Goal: Transaction & Acquisition: Purchase product/service

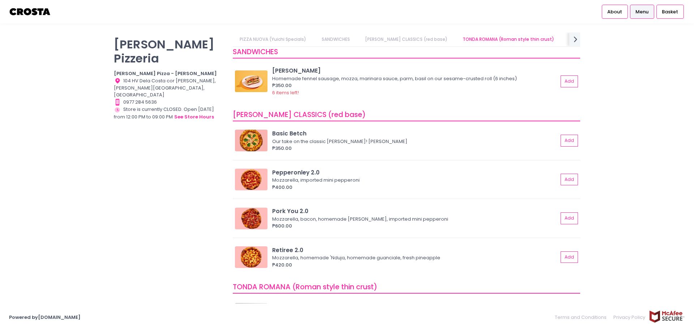
scroll to position [181, 0]
click at [561, 218] on button "Add" at bounding box center [569, 218] width 17 height 12
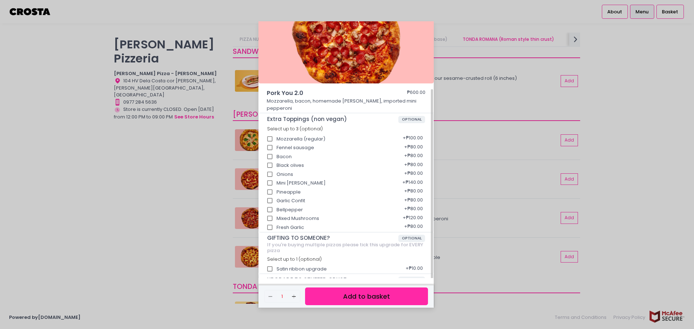
scroll to position [57, 0]
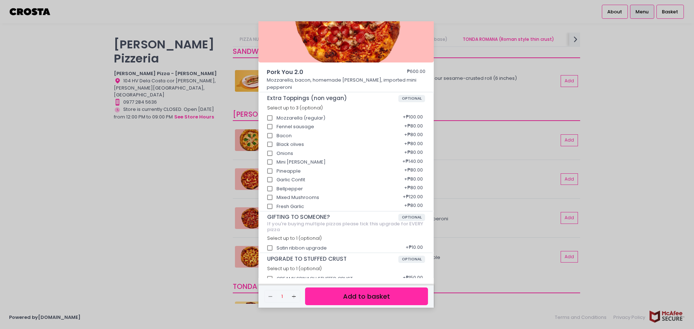
click at [352, 298] on button "Add to basket" at bounding box center [366, 297] width 123 height 18
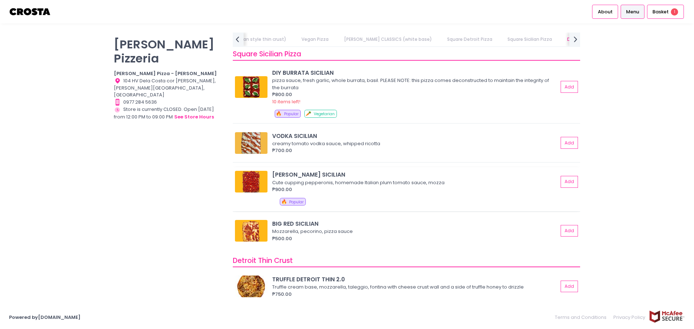
scroll to position [1084, 0]
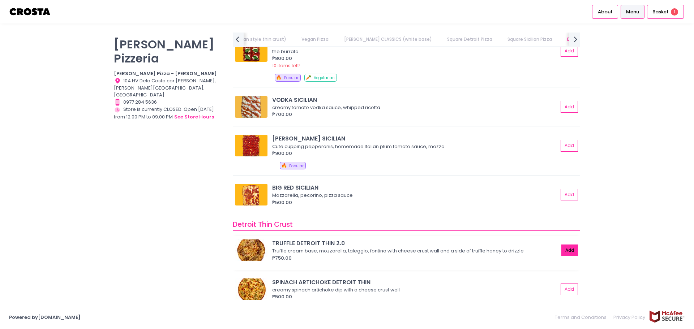
click at [562, 250] on button "Add" at bounding box center [569, 251] width 17 height 12
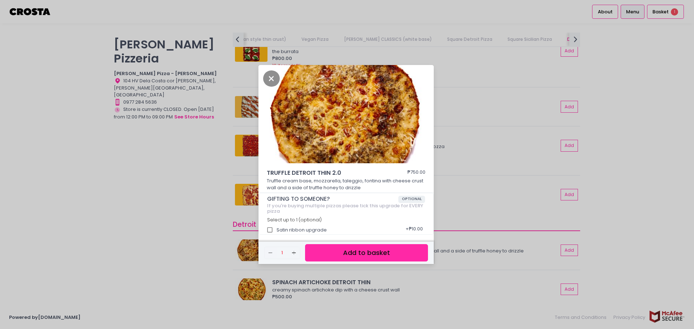
scroll to position [2, 0]
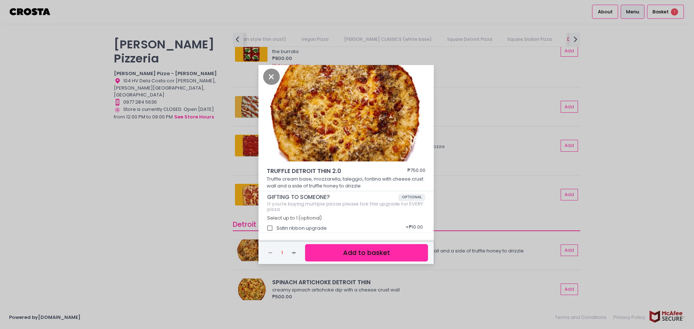
click at [365, 255] on button "Add to basket" at bounding box center [366, 253] width 123 height 18
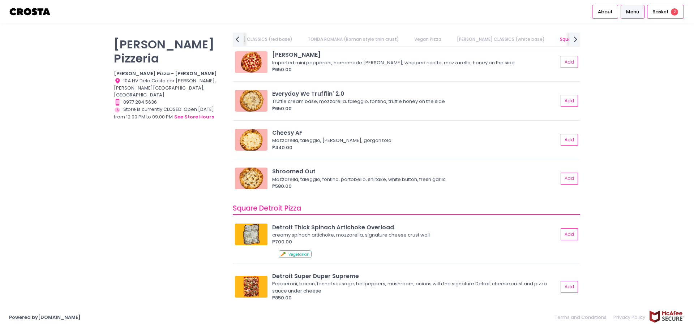
scroll to position [687, 0]
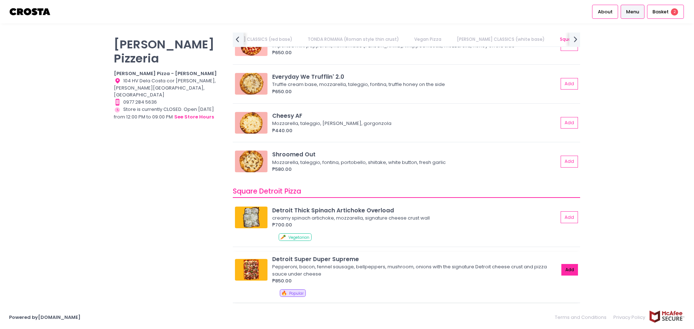
click at [565, 271] on button "Add" at bounding box center [569, 270] width 17 height 12
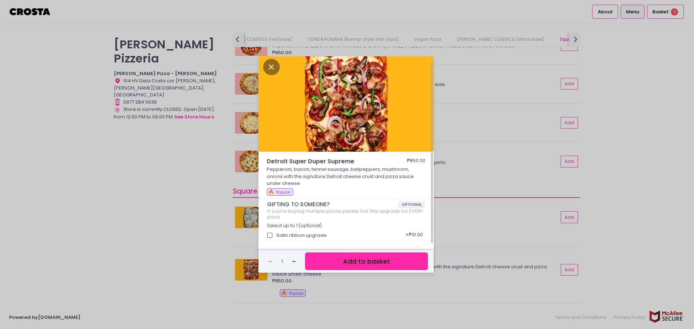
scroll to position [4, 0]
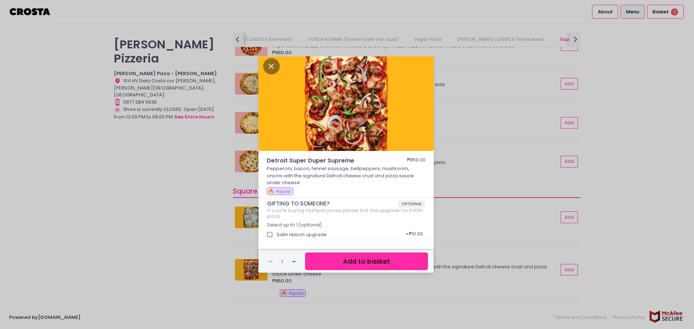
click at [358, 262] on button "Add to basket" at bounding box center [366, 262] width 123 height 18
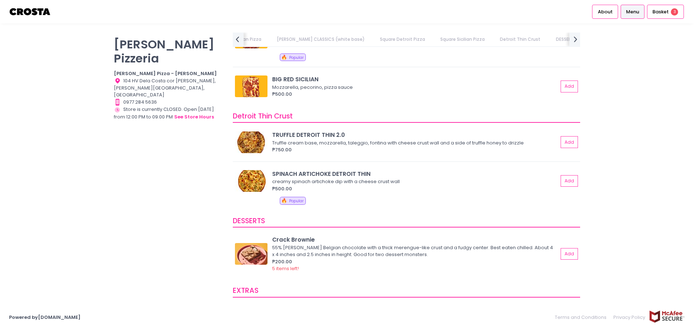
scroll to position [1337, 0]
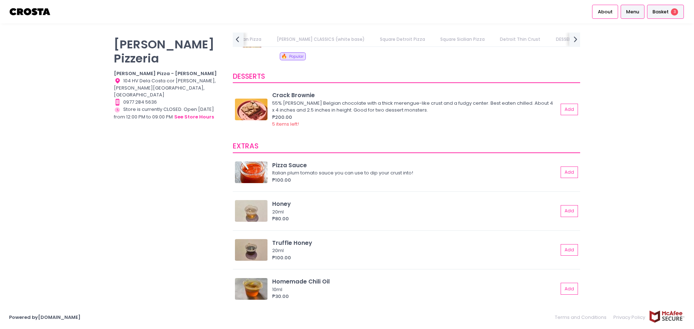
click at [664, 10] on span "Basket" at bounding box center [660, 11] width 16 height 7
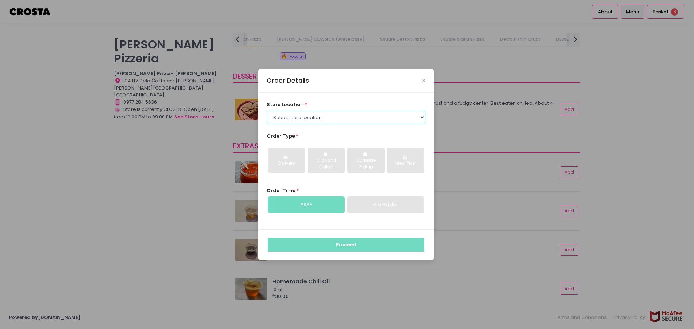
click at [420, 118] on select "Select store location [PERSON_NAME] Pizza - [PERSON_NAME] Pizza - [GEOGRAPHIC_D…" at bounding box center [346, 118] width 159 height 14
select select "5fabb2e53664a8677beaeb89"
click at [267, 111] on select "Select store location [PERSON_NAME] Pizza - [PERSON_NAME] Pizza - [GEOGRAPHIC_D…" at bounding box center [346, 118] width 159 height 14
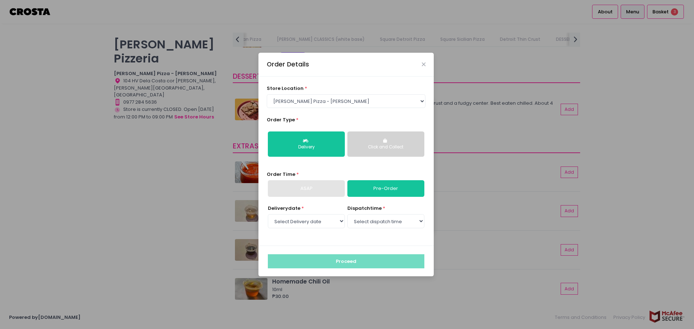
click at [383, 144] on div "Click and Collect" at bounding box center [385, 147] width 67 height 7
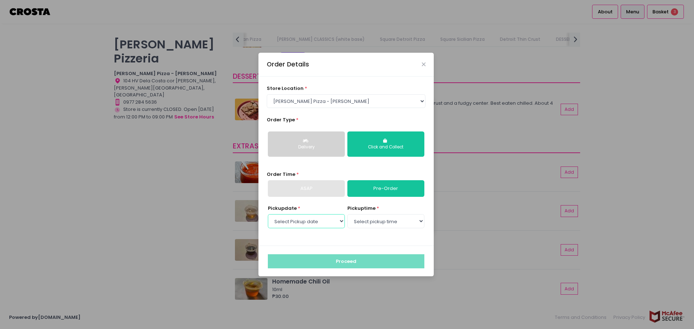
click at [339, 222] on select "Select Pickup date [DATE] [DATE] [DATE] [DATE] [DATE] [DATE]" at bounding box center [306, 221] width 77 height 14
select select "[DATE]"
click at [268, 214] on select "Select Pickup date [DATE] [DATE] [DATE] [DATE] [DATE] [DATE]" at bounding box center [306, 221] width 77 height 14
click at [420, 222] on select "Select pickup time 12:00 PM - 12:30 PM 12:30 PM - 01:00 PM 01:00 PM - 01:30 PM …" at bounding box center [385, 221] width 77 height 14
select select "12:00"
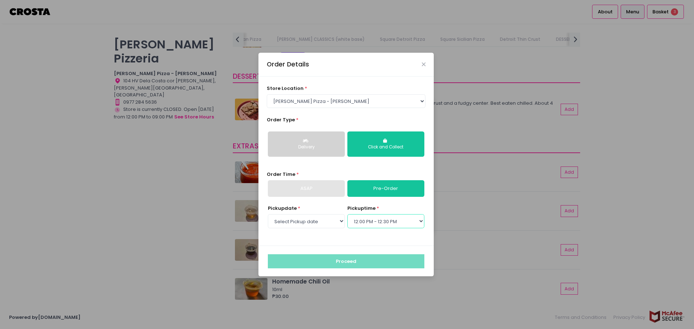
click at [347, 214] on select "Select pickup time 12:00 PM - 12:30 PM 12:30 PM - 01:00 PM 01:00 PM - 01:30 PM …" at bounding box center [385, 221] width 77 height 14
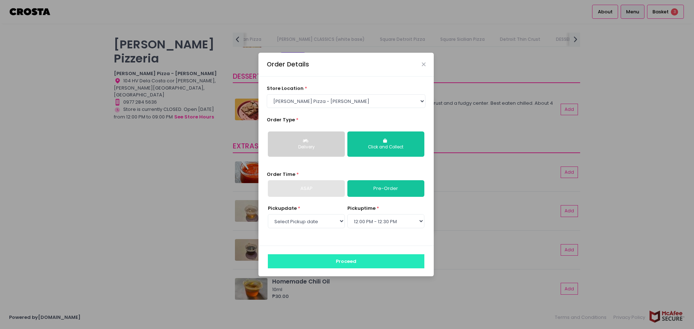
click at [350, 263] on button "Proceed" at bounding box center [346, 261] width 156 height 14
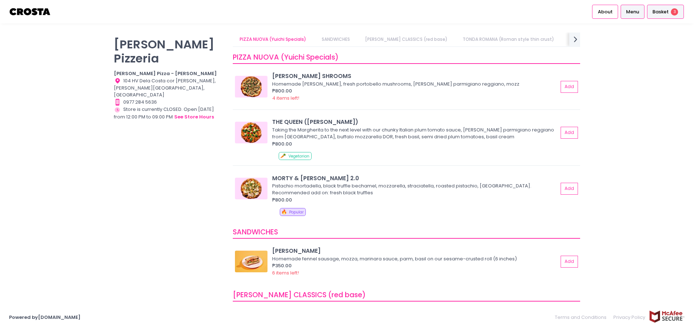
click at [661, 12] on span "Basket" at bounding box center [660, 11] width 16 height 7
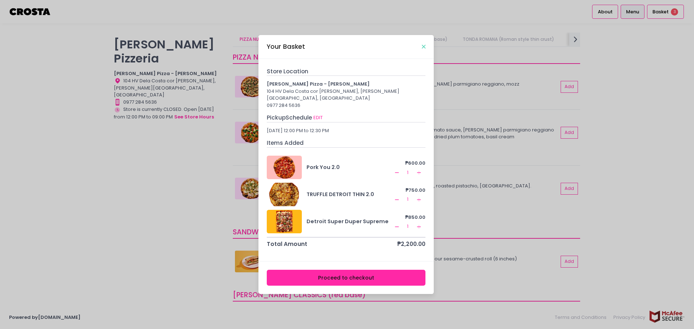
click at [423, 50] on icon "Close" at bounding box center [424, 46] width 4 height 5
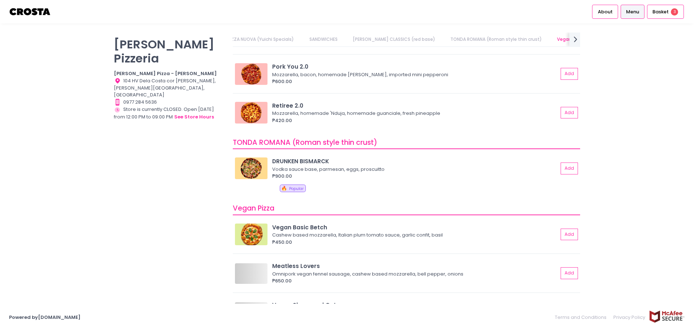
scroll to position [325, 0]
click at [661, 8] on span "Basket" at bounding box center [660, 11] width 16 height 7
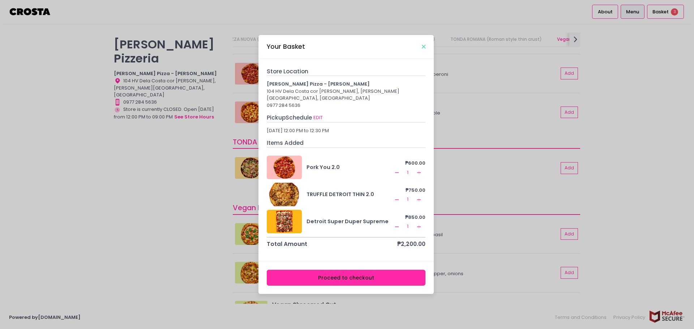
click at [424, 50] on icon "Close" at bounding box center [424, 46] width 4 height 5
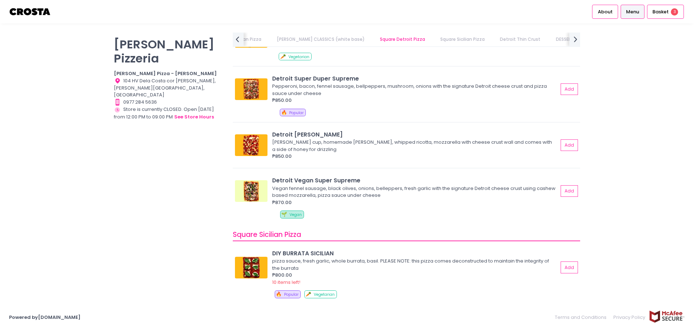
scroll to position [831, 0]
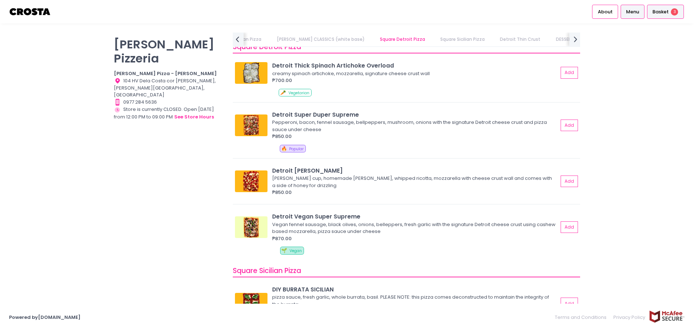
click at [661, 8] on span "Basket" at bounding box center [660, 11] width 16 height 7
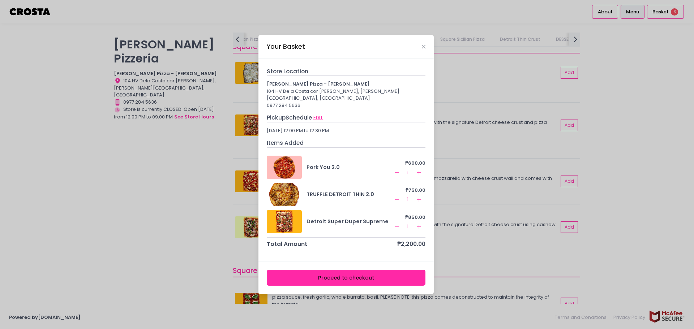
click at [320, 114] on button "EDIT" at bounding box center [318, 118] width 10 height 8
select select "5fabb2e53664a8677beaeb89"
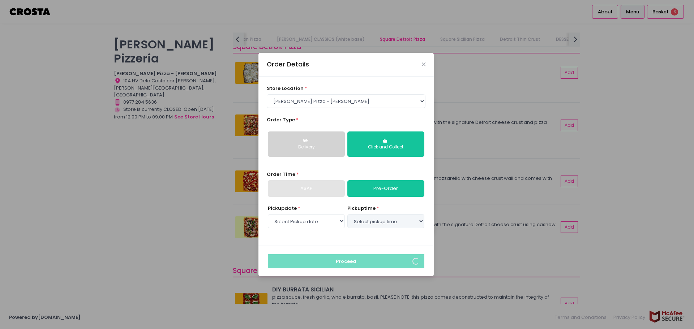
select select "[DATE]"
select select "12:00"
click at [420, 221] on select "Select pickup time 12:00 PM - 12:30 PM 12:30 PM - 01:00 PM 01:00 PM - 01:30 PM …" at bounding box center [385, 221] width 77 height 14
click at [347, 214] on select "Select pickup time 12:00 PM - 12:30 PM 12:30 PM - 01:00 PM 01:00 PM - 01:30 PM …" at bounding box center [385, 221] width 77 height 14
click at [422, 63] on button "Close" at bounding box center [424, 65] width 4 height 4
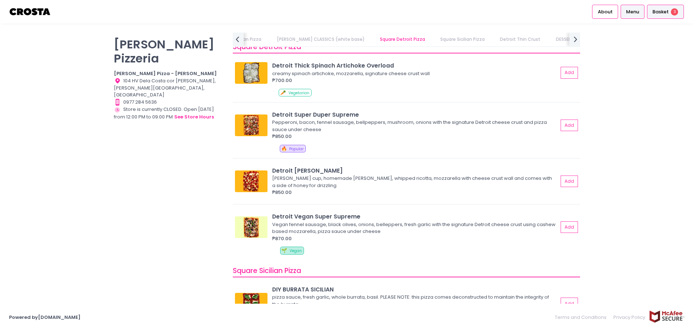
click at [667, 12] on span "Basket" at bounding box center [660, 11] width 16 height 7
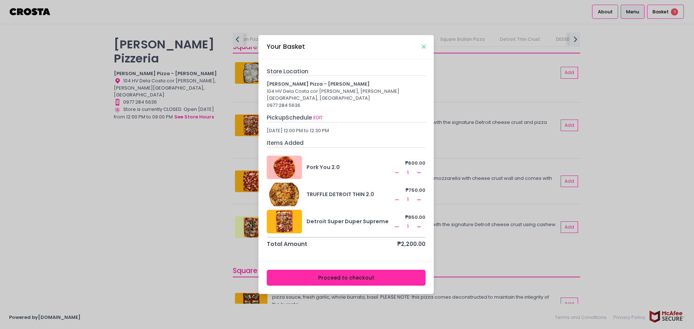
click at [424, 50] on icon "Close" at bounding box center [424, 46] width 4 height 5
